Goal: Navigation & Orientation: Find specific page/section

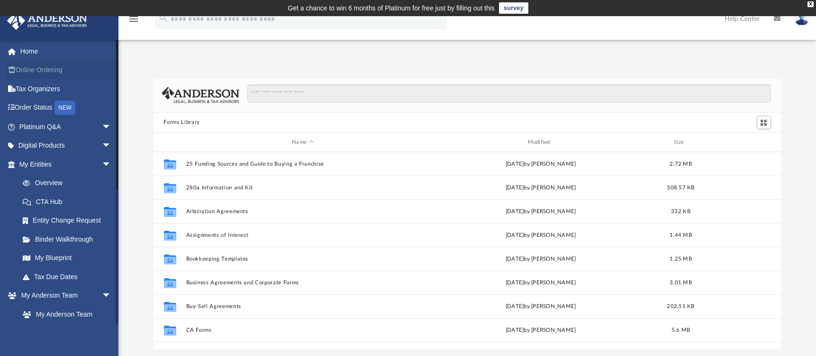
scroll to position [209, 621]
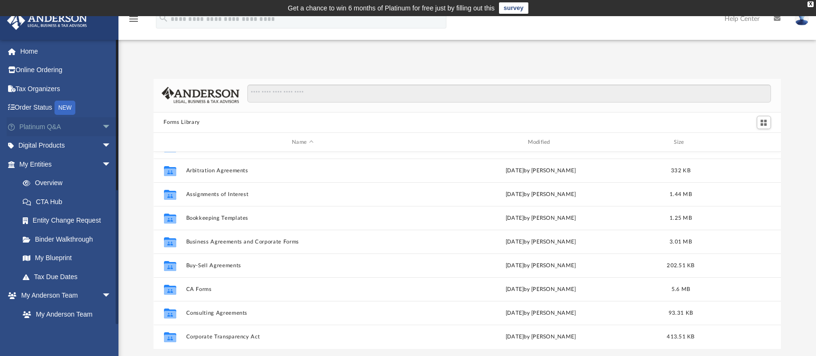
click at [37, 128] on link "Platinum Q&A arrow_drop_down" at bounding box center [66, 126] width 119 height 19
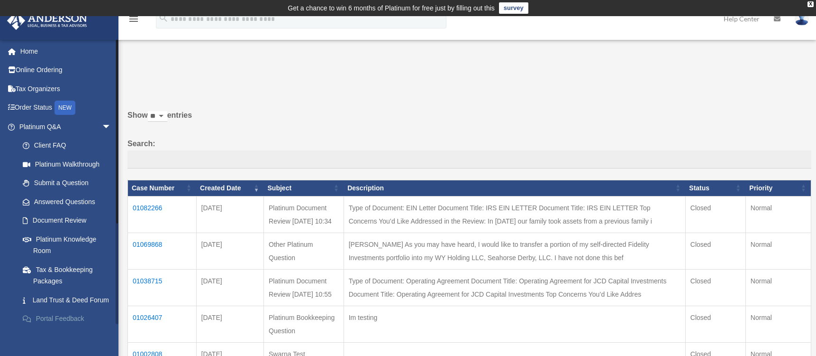
scroll to position [47, 0]
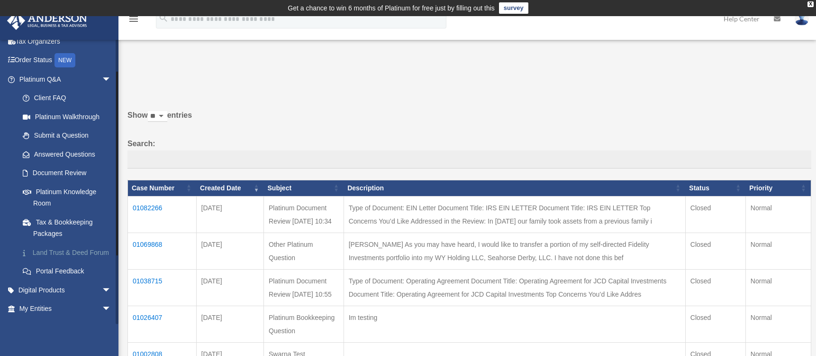
click at [55, 253] on link "Land Trust & Deed Forum" at bounding box center [69, 252] width 112 height 19
